Goal: Task Accomplishment & Management: Complete application form

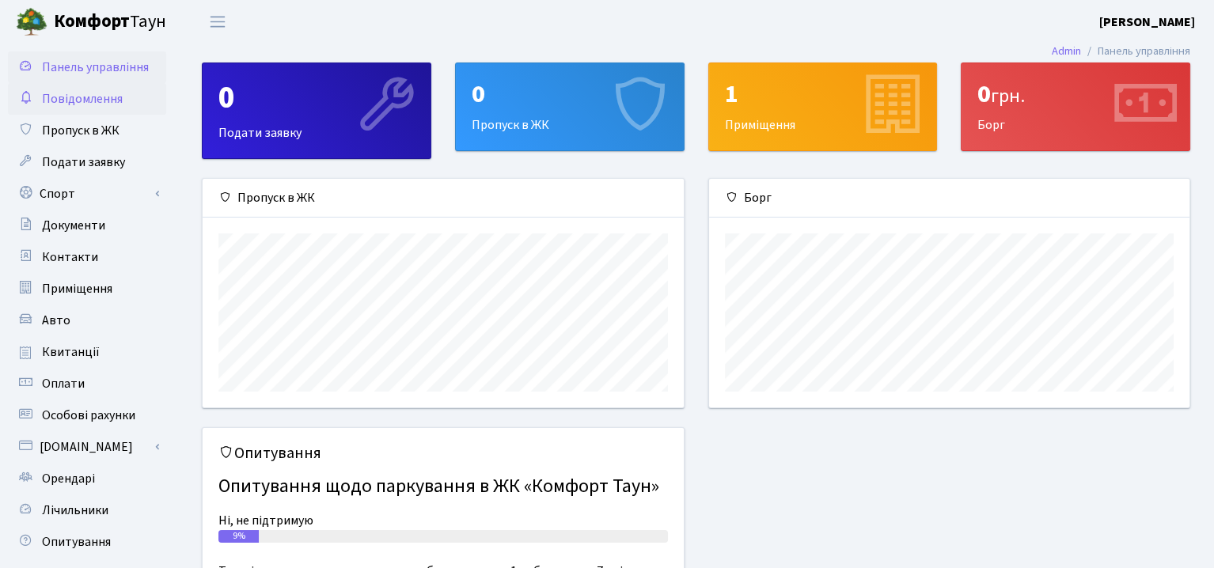
scroll to position [228, 480]
click at [93, 132] on span "Пропуск в ЖК" at bounding box center [81, 130] width 78 height 17
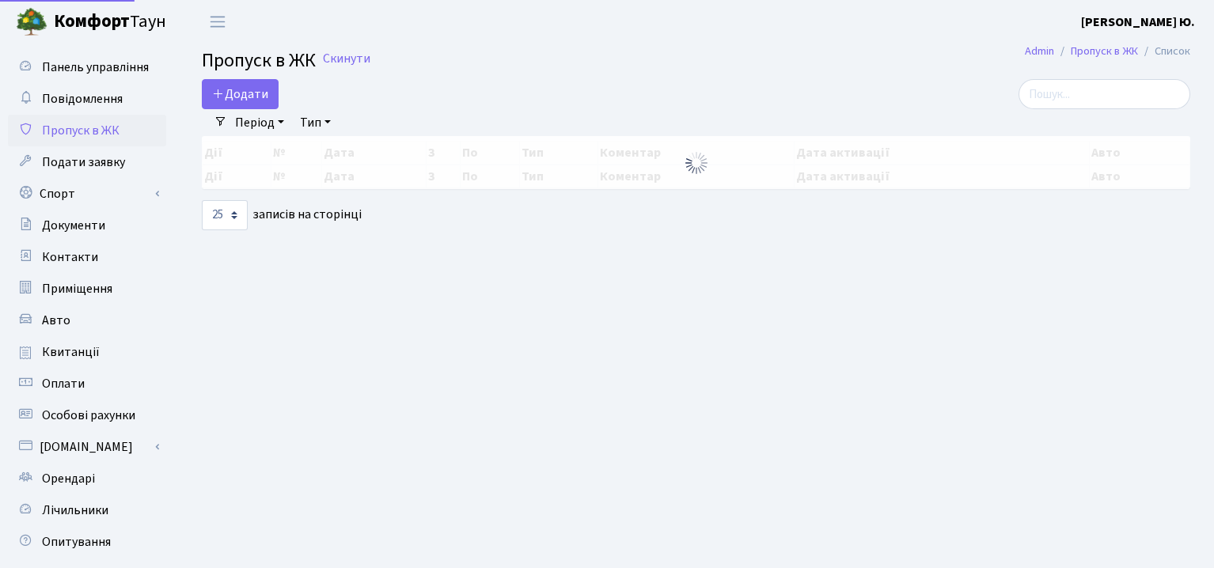
select select "25"
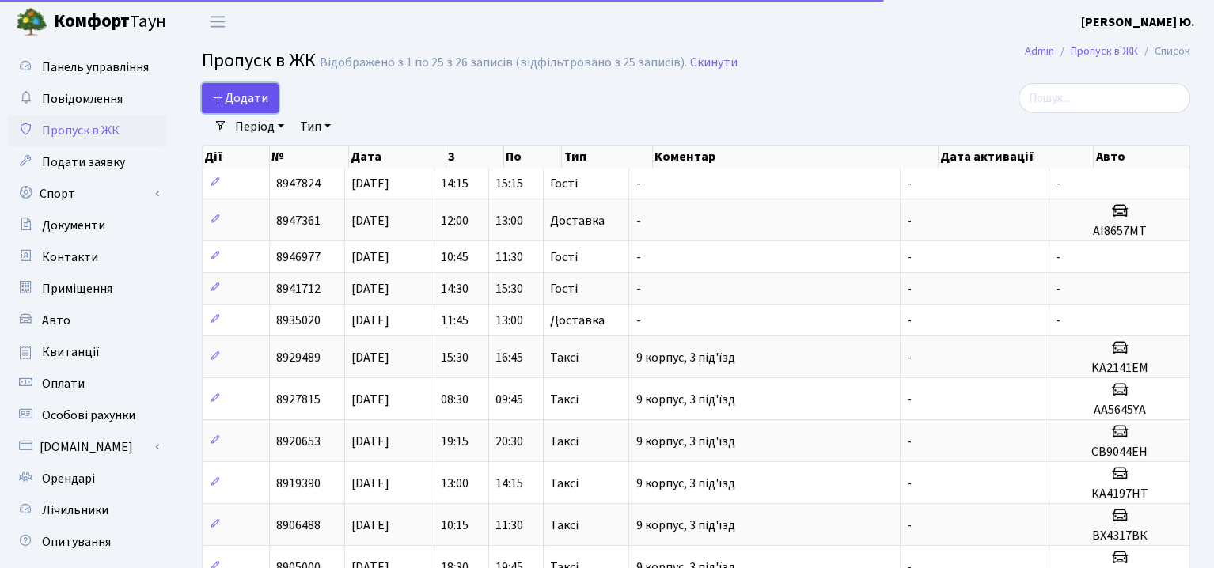
click at [233, 95] on span "Додати" at bounding box center [240, 97] width 56 height 17
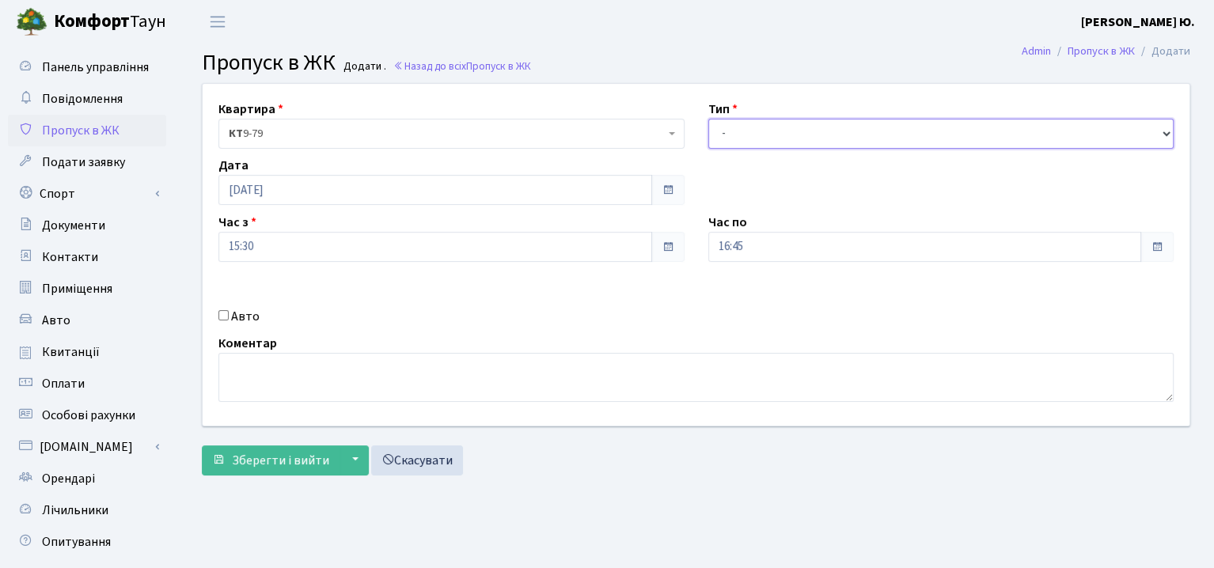
click at [818, 122] on select "- Доставка Таксі Гості Сервіс" at bounding box center [941, 134] width 466 height 30
select select "3"
click at [708, 119] on select "- Доставка Таксі Гості Сервіс" at bounding box center [941, 134] width 466 height 30
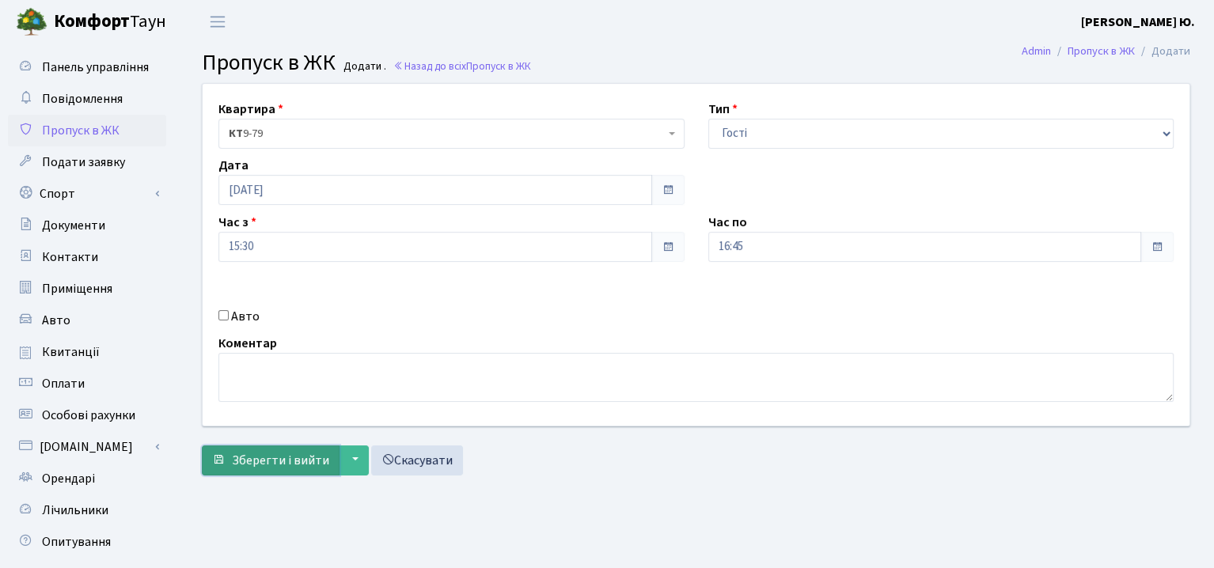
click at [312, 453] on span "Зберегти і вийти" at bounding box center [280, 460] width 97 height 17
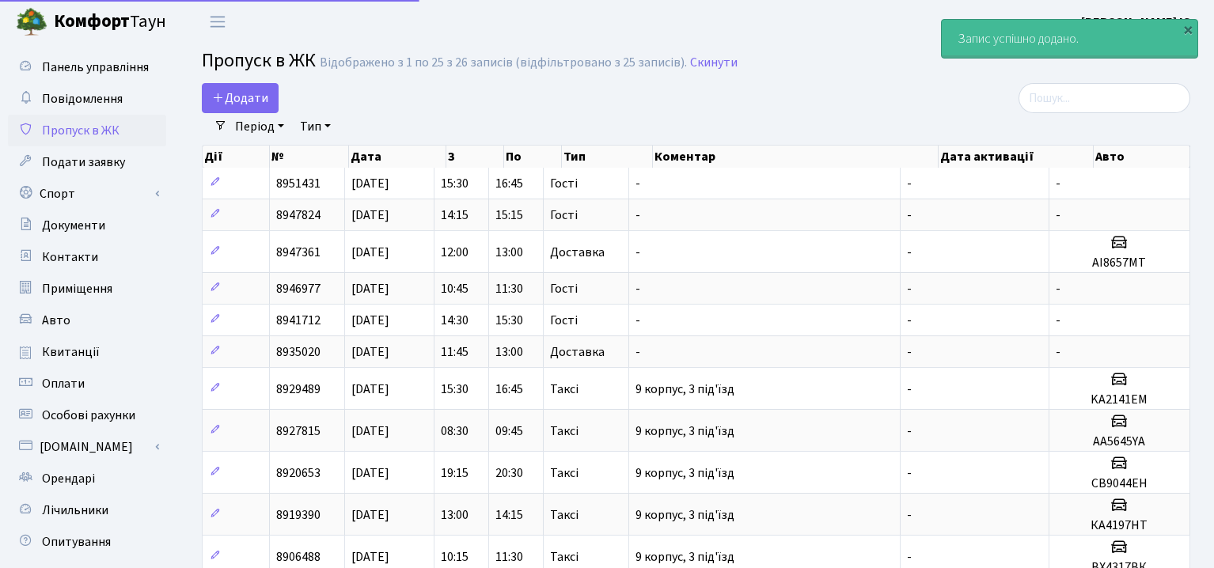
select select "25"
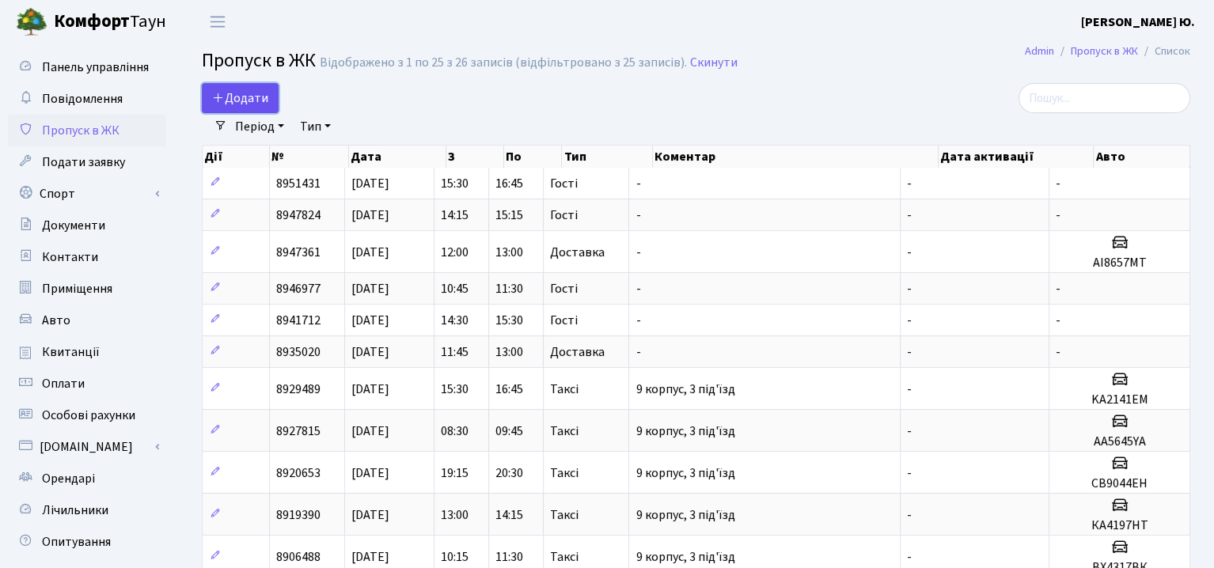
click at [233, 101] on span "Додати" at bounding box center [240, 97] width 56 height 17
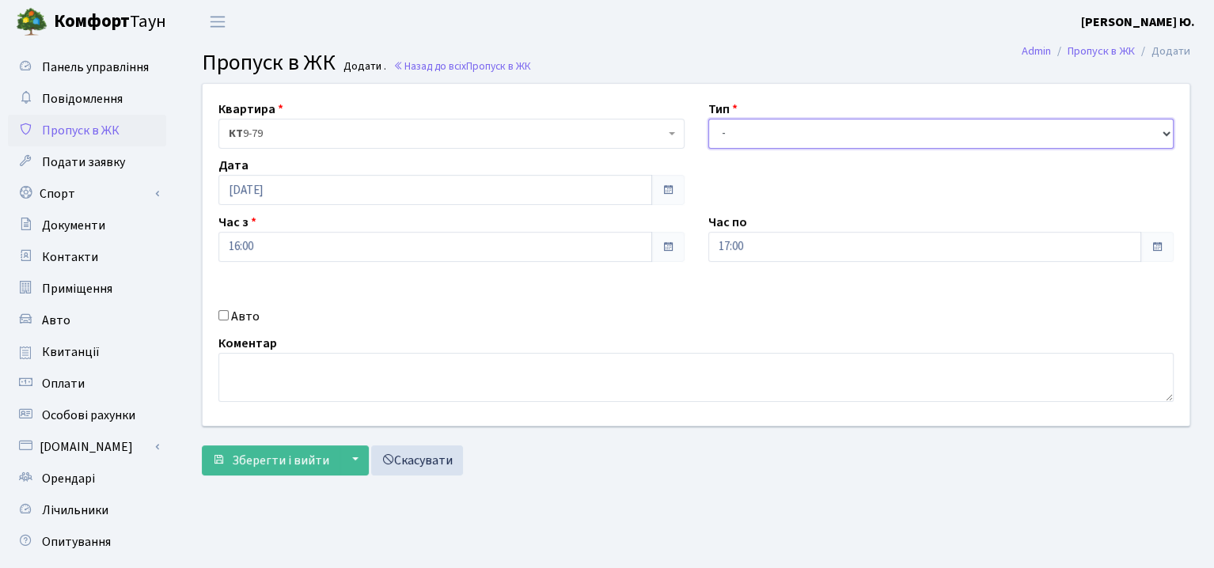
click at [808, 135] on select "- Доставка Таксі Гості Сервіс" at bounding box center [941, 134] width 466 height 30
select select "3"
click at [708, 119] on select "- Доставка Таксі Гості Сервіс" at bounding box center [941, 134] width 466 height 30
click at [245, 317] on label "Авто" at bounding box center [245, 316] width 28 height 19
click at [229, 317] on input "Авто" at bounding box center [223, 315] width 10 height 10
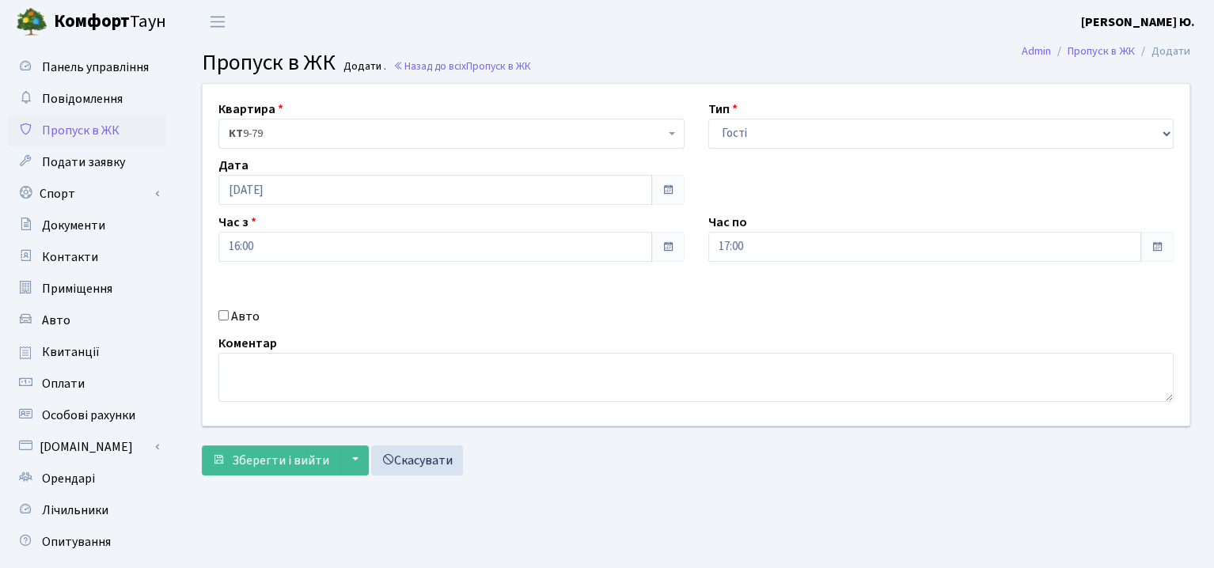
checkbox input "true"
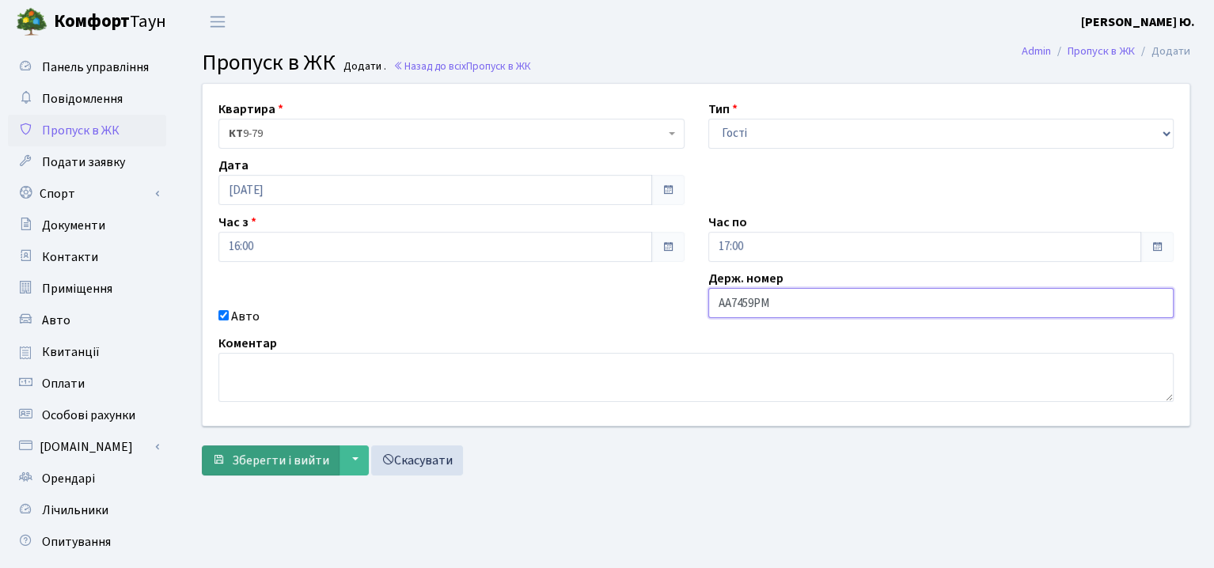
type input "АА7459РМ"
click at [283, 456] on span "Зберегти і вийти" at bounding box center [280, 460] width 97 height 17
click at [57, 355] on span "Квитанції" at bounding box center [71, 351] width 58 height 17
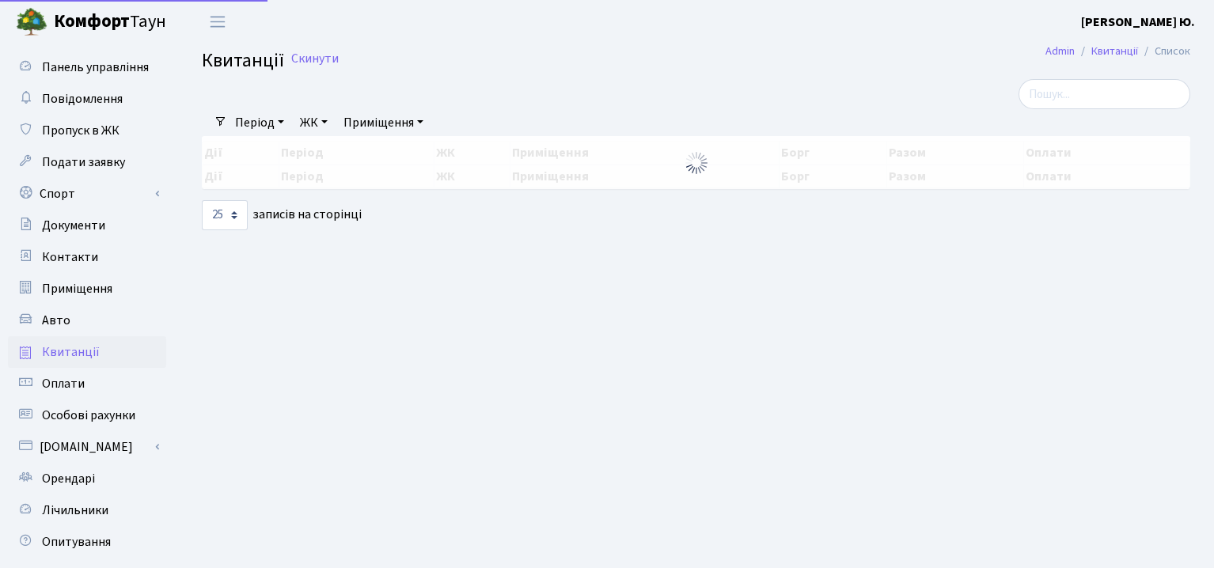
select select "25"
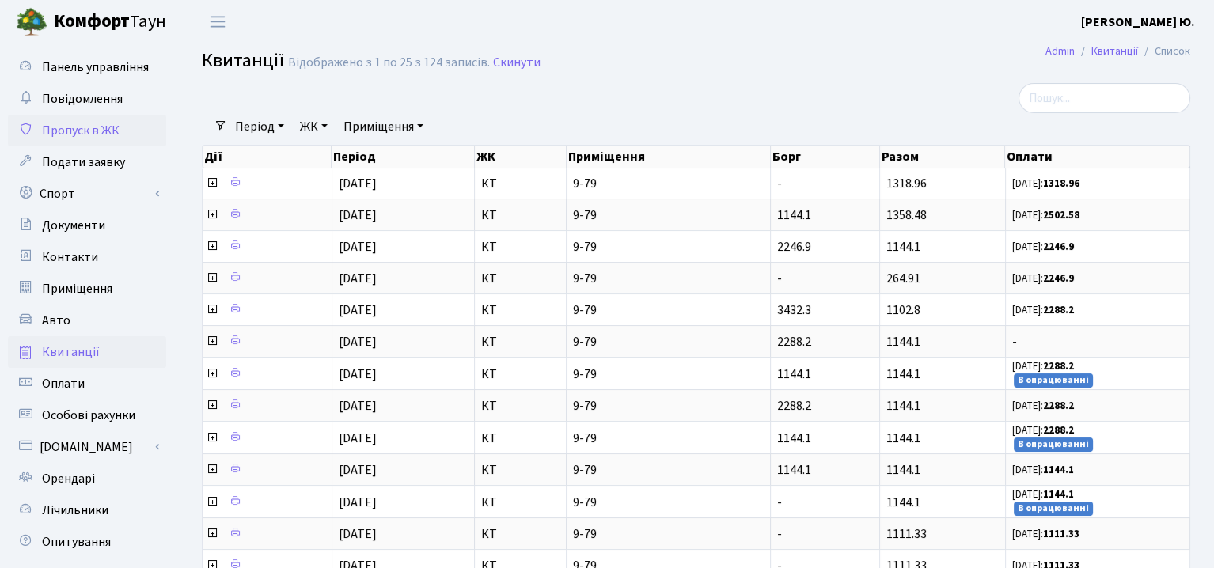
click at [99, 123] on span "Пропуск в ЖК" at bounding box center [81, 130] width 78 height 17
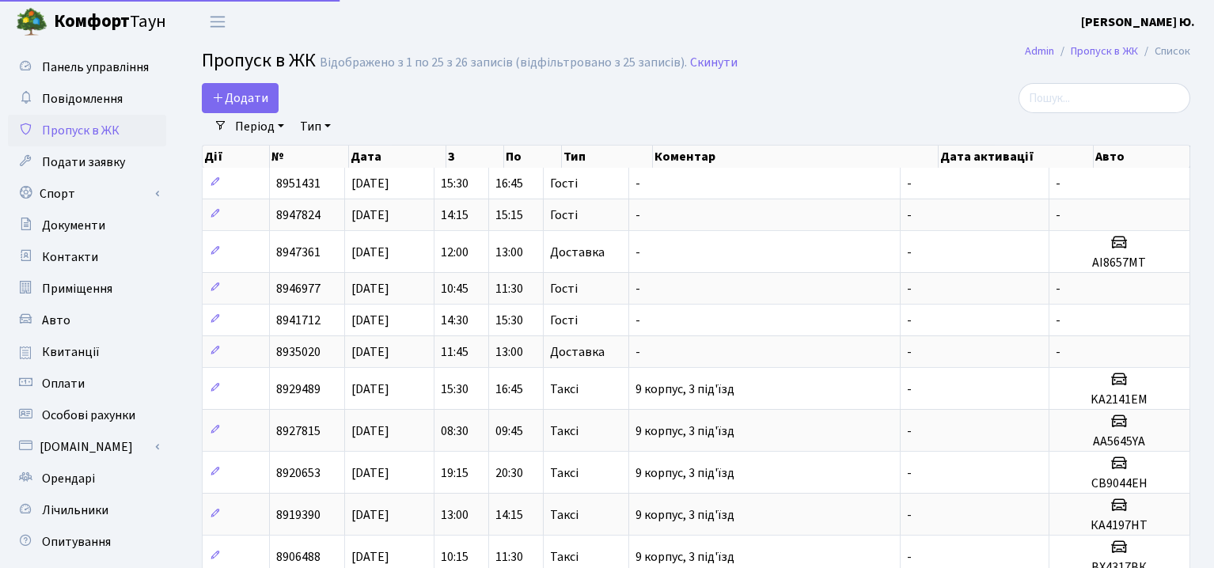
select select "25"
click at [226, 101] on span "Додати" at bounding box center [240, 97] width 56 height 17
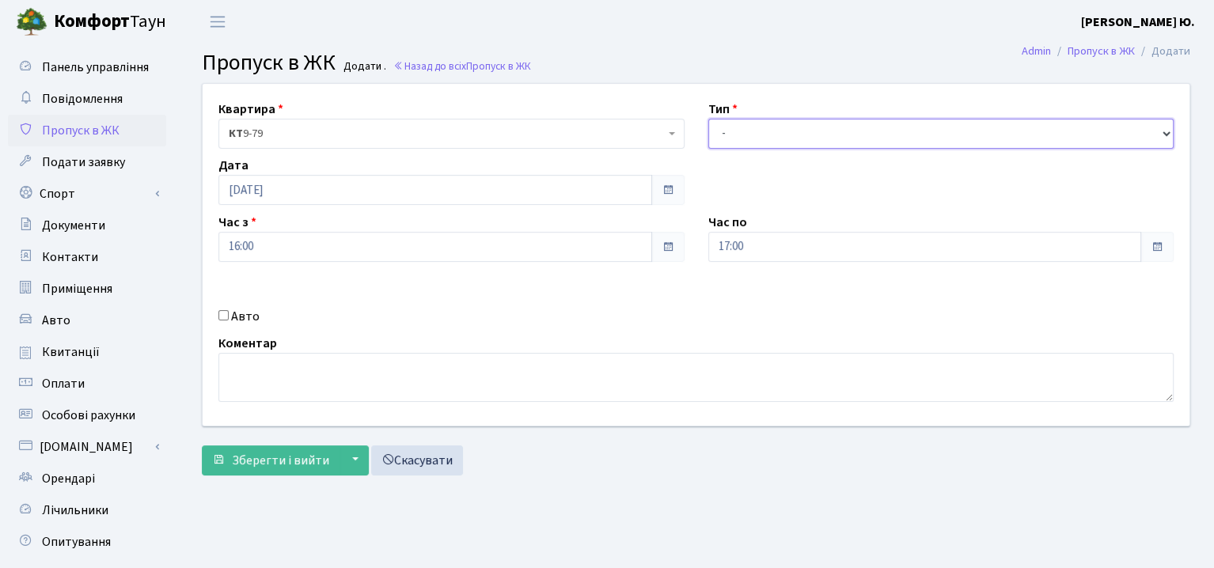
click at [821, 135] on select "- Доставка Таксі Гості Сервіс" at bounding box center [941, 134] width 466 height 30
select select "3"
click at [708, 119] on select "- Доставка Таксі Гості Сервіс" at bounding box center [941, 134] width 466 height 30
click at [244, 319] on label "Авто" at bounding box center [245, 316] width 28 height 19
click at [229, 319] on input "Авто" at bounding box center [223, 315] width 10 height 10
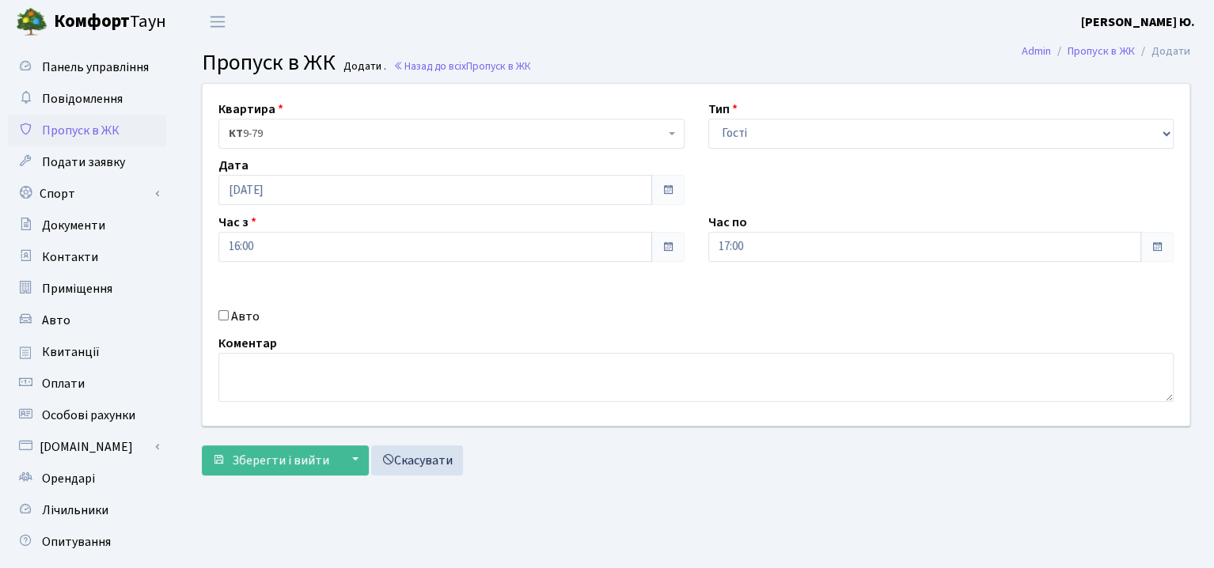
checkbox input "true"
type input "АА7459РМ"
click at [298, 452] on span "Зберегти і вийти" at bounding box center [280, 460] width 97 height 17
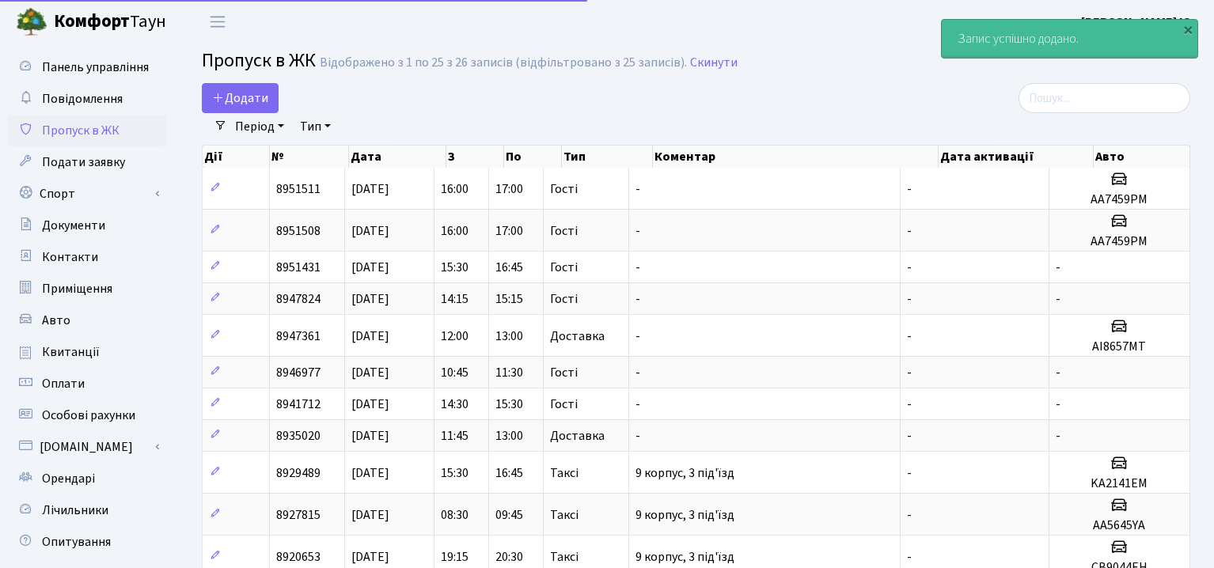
select select "25"
